Goal: Obtain resource: Obtain resource

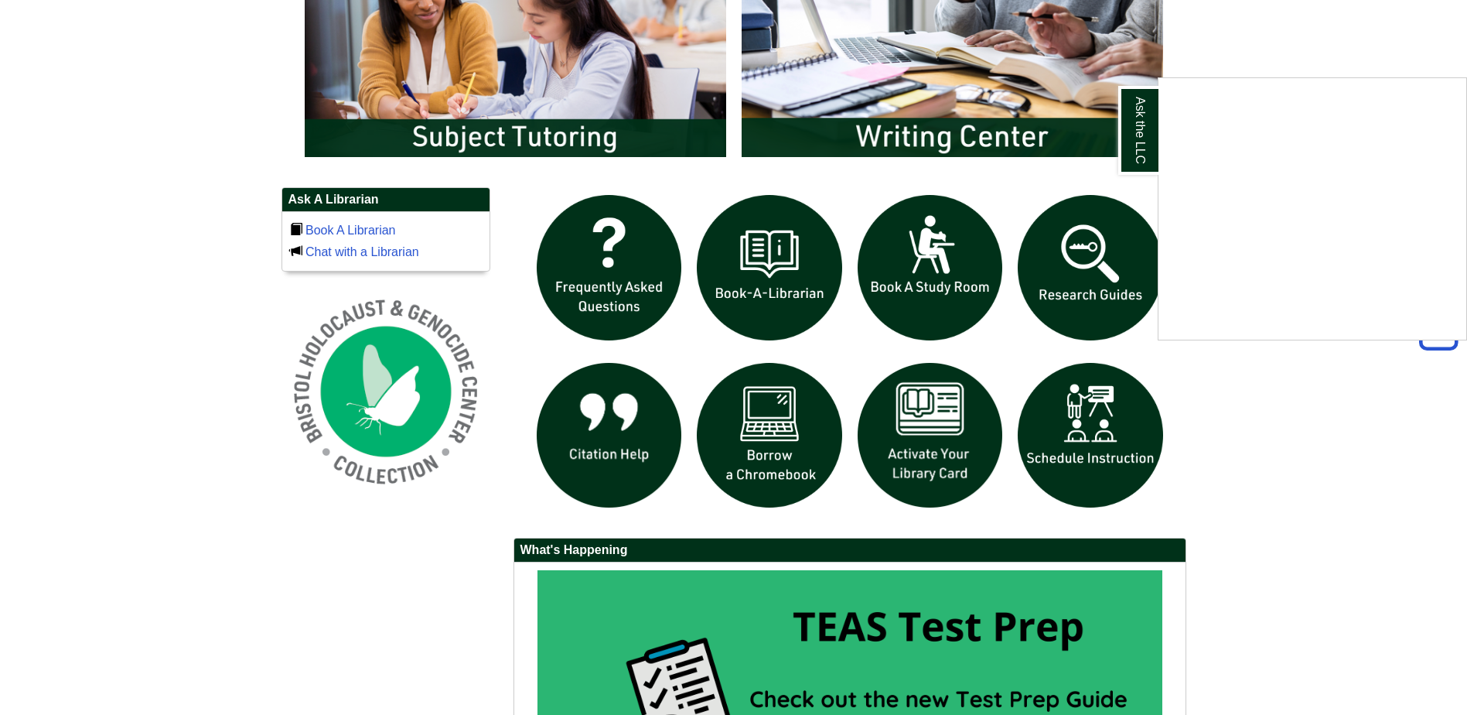
scroll to position [951, 0]
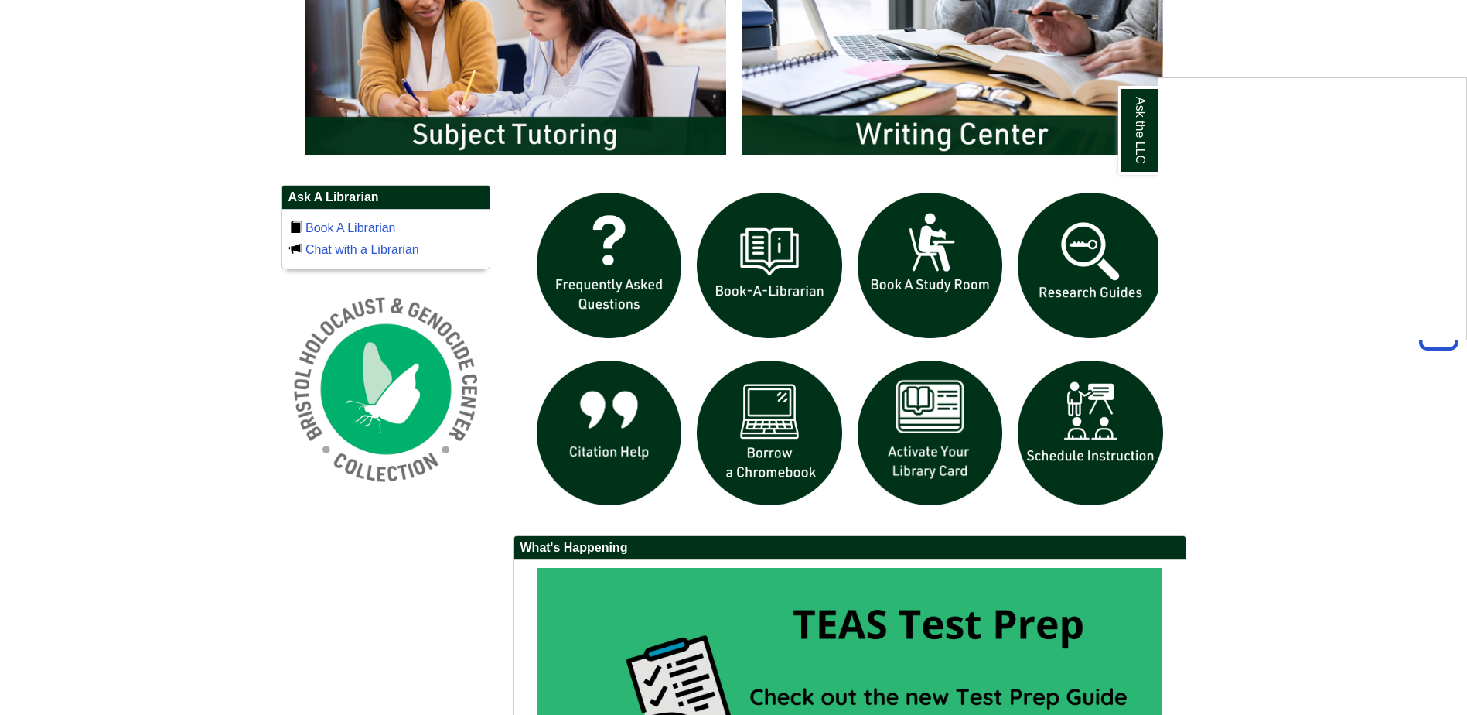
click at [919, 433] on div "Ask the LLC" at bounding box center [733, 357] width 1467 height 715
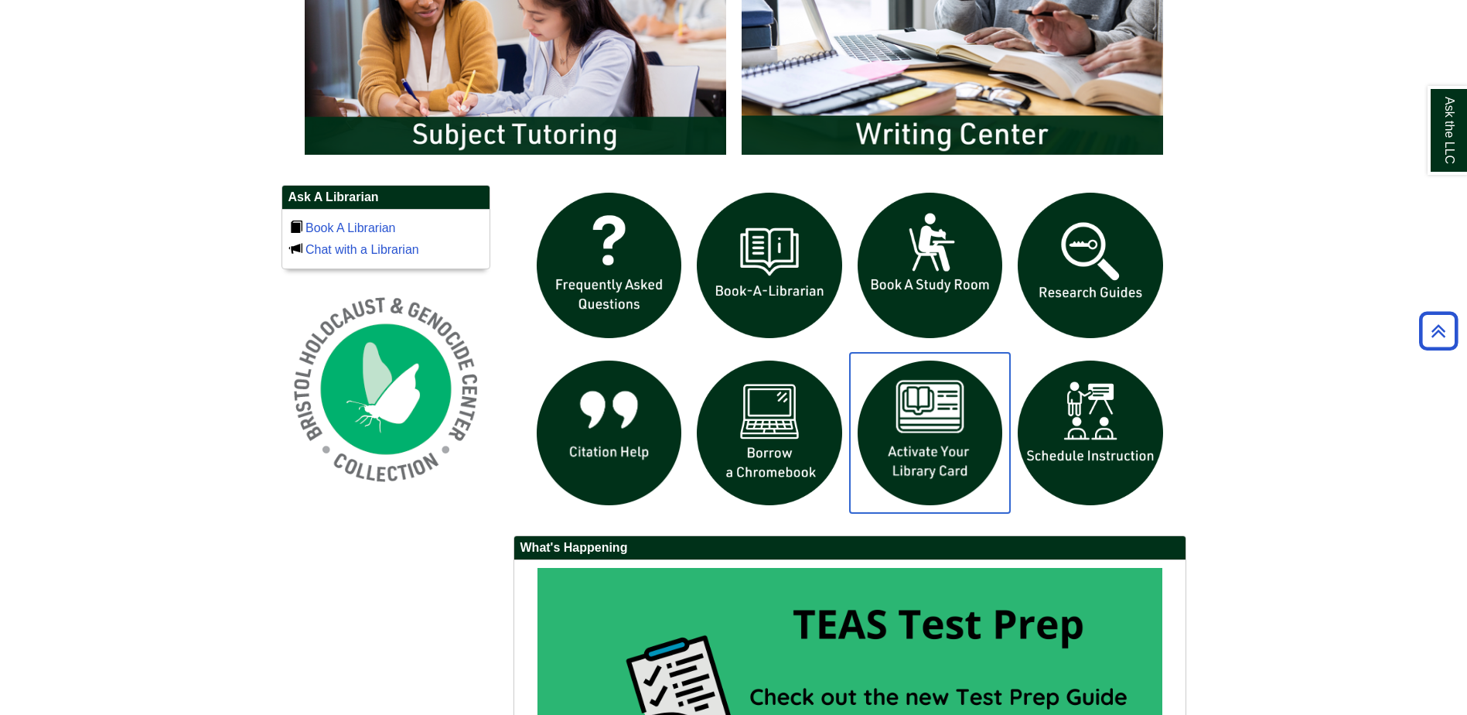
click at [918, 433] on img "slideshow" at bounding box center [930, 433] width 161 height 161
click at [768, 420] on img "slideshow" at bounding box center [769, 433] width 161 height 161
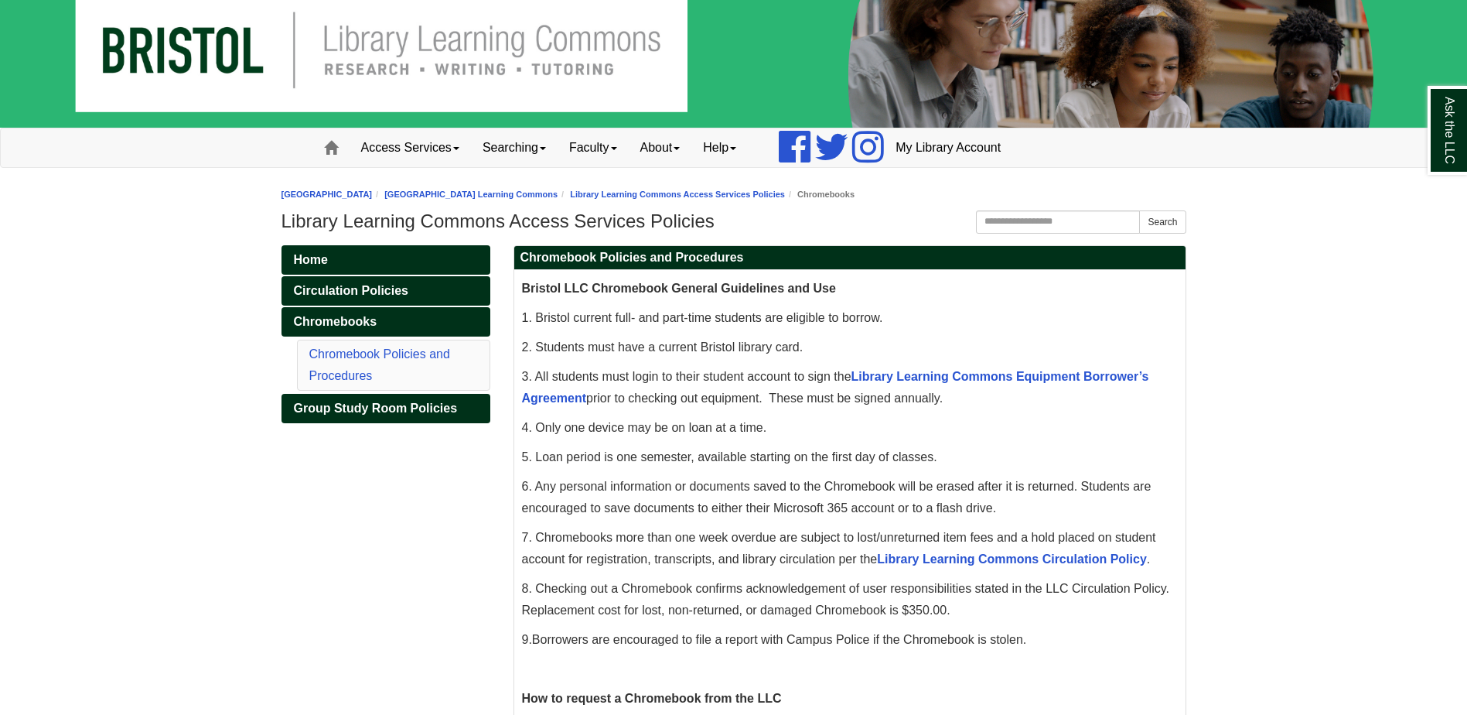
scroll to position [65, 0]
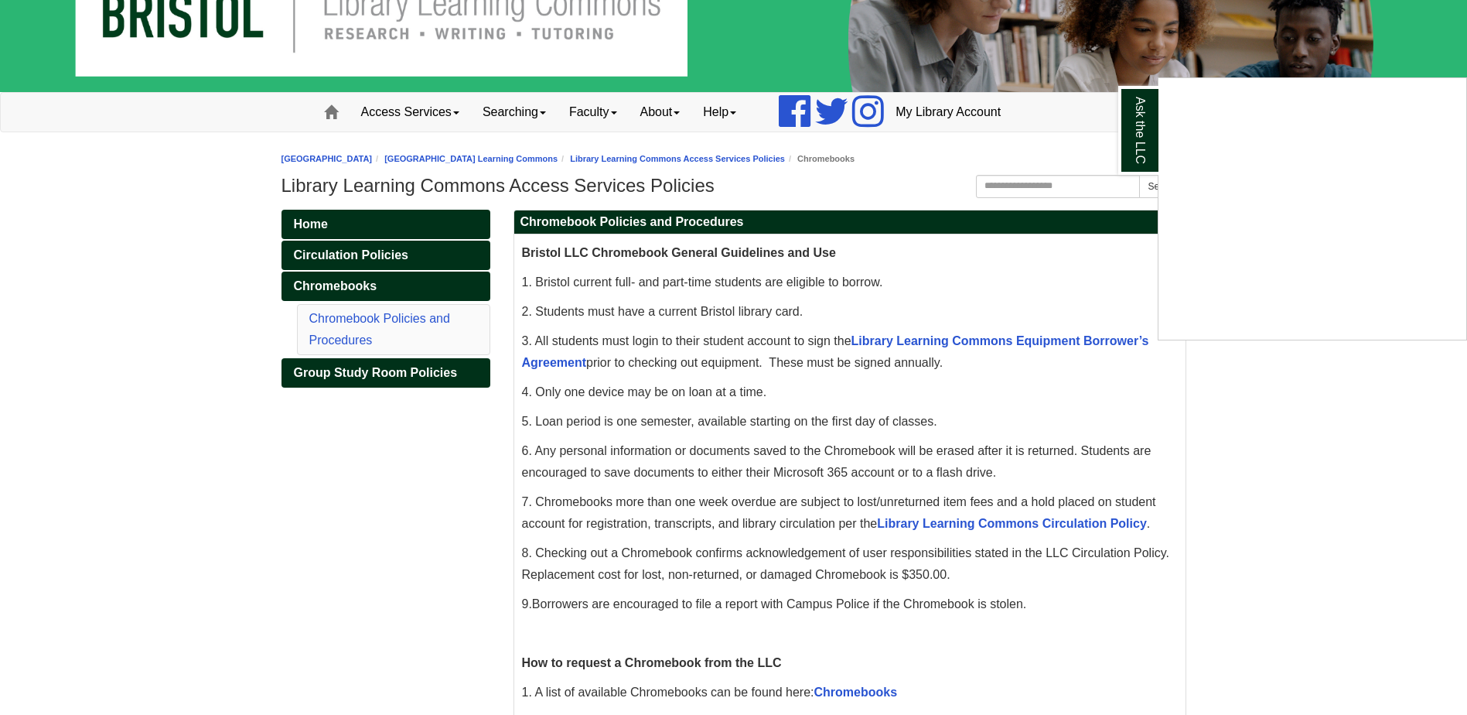
click at [927, 340] on div "Ask the LLC" at bounding box center [733, 357] width 1467 height 715
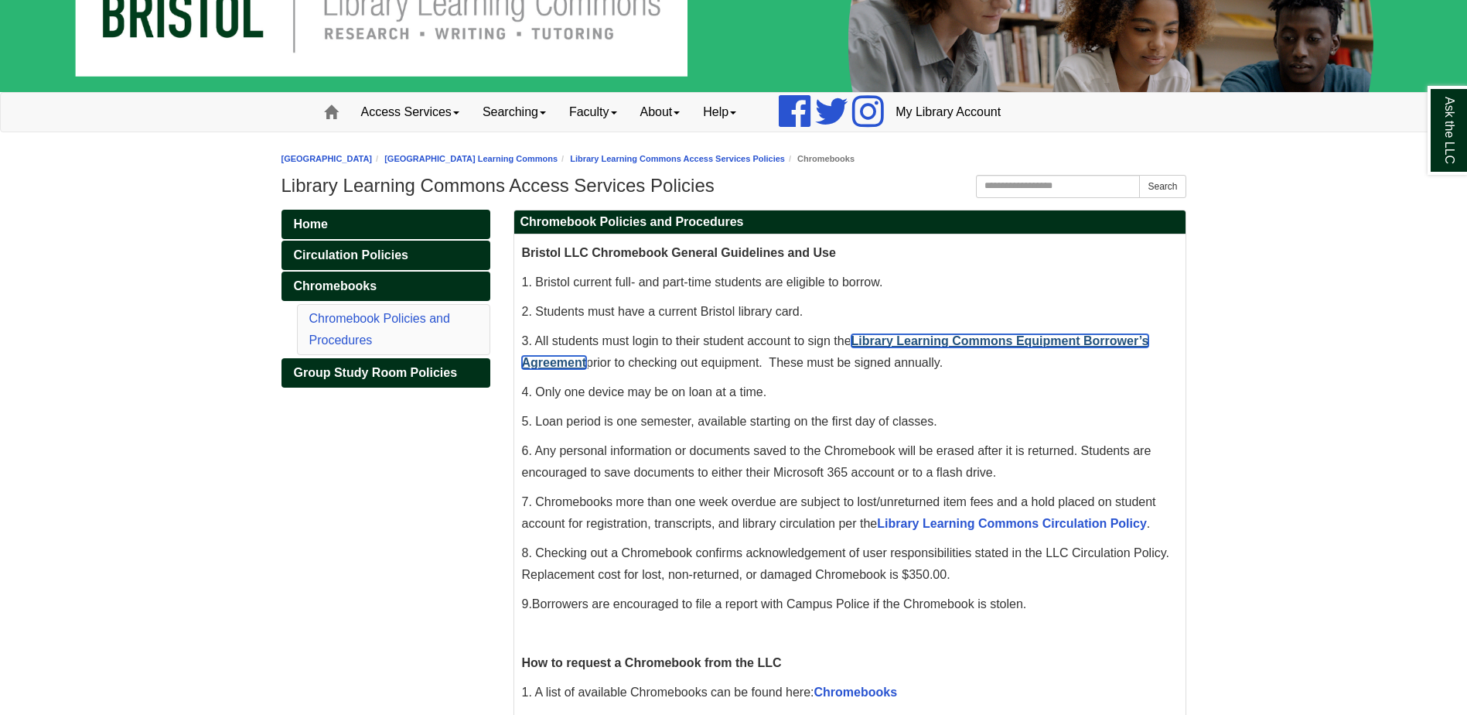
click at [903, 335] on link "Library Learning Commons Equipment Borrower’s Agreement" at bounding box center [835, 351] width 627 height 35
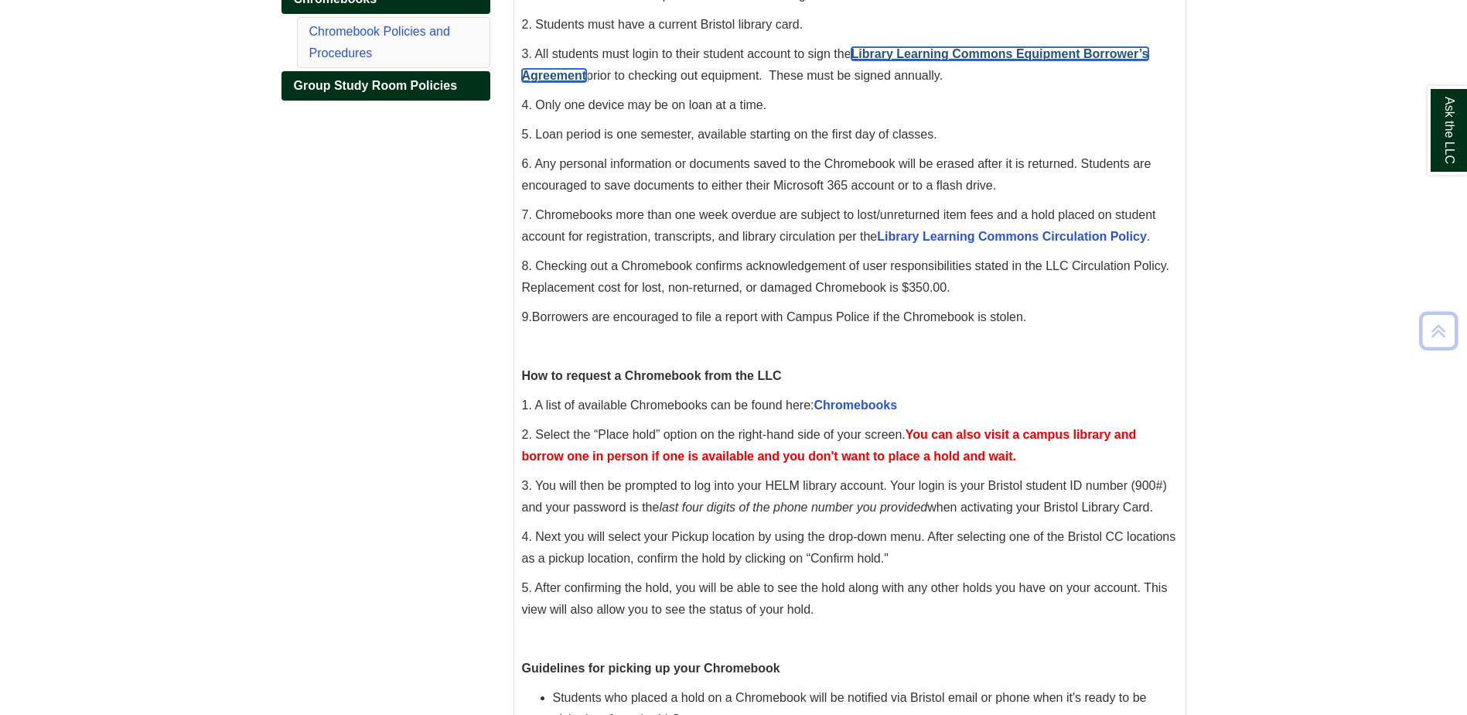
scroll to position [401, 0]
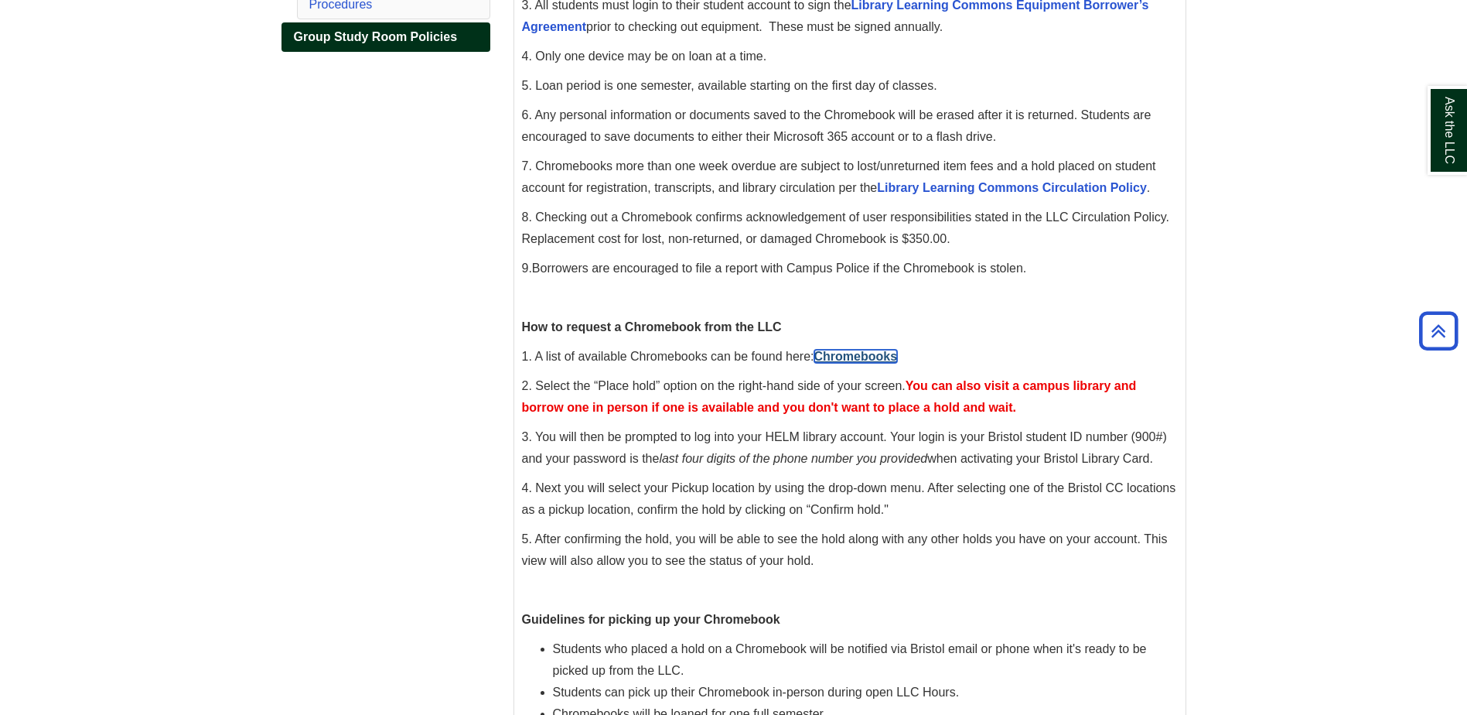
click at [863, 351] on link "Chromebooks" at bounding box center [856, 356] width 84 height 13
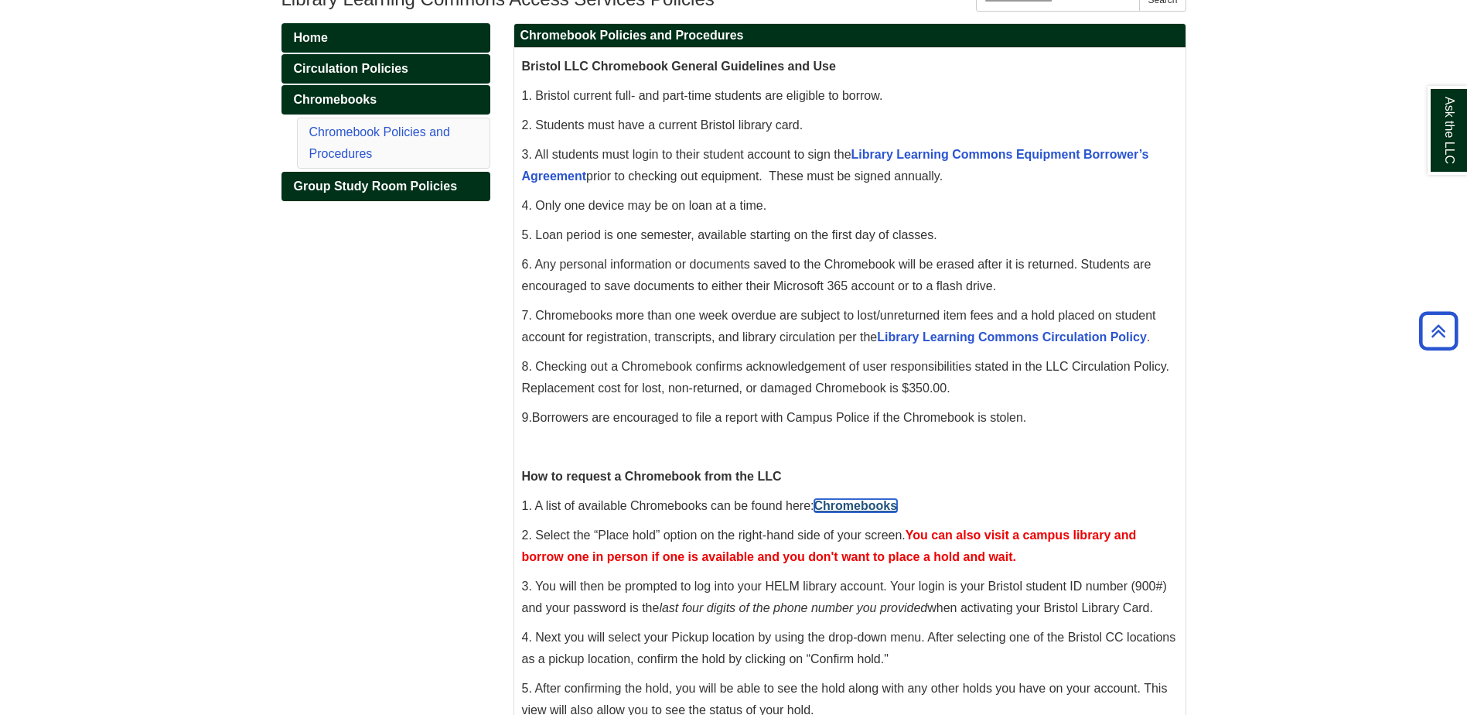
scroll to position [19, 0]
